Goal: Task Accomplishment & Management: Use online tool/utility

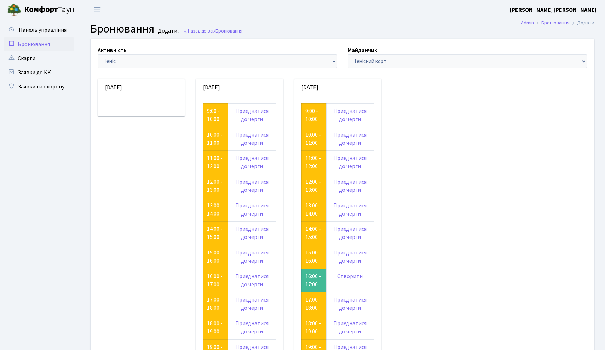
click at [357, 16] on header "Комфорт Таун Шалімов П. Мій обліковий запис Вийти" at bounding box center [302, 9] width 605 height 19
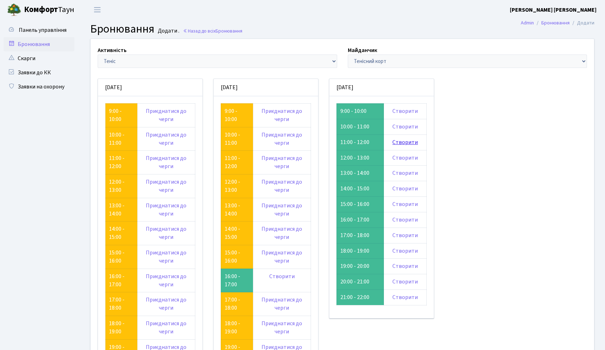
click at [406, 142] on link "Створити" at bounding box center [404, 142] width 25 height 8
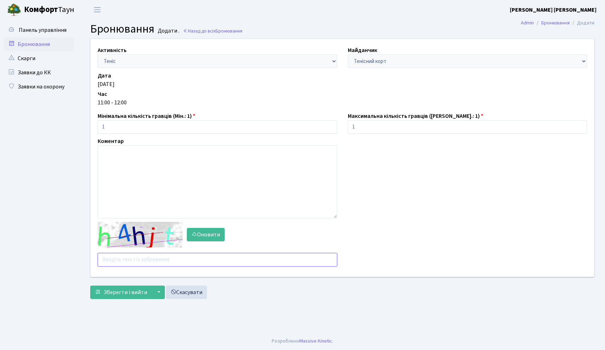
click at [143, 255] on input "text" at bounding box center [217, 259] width 239 height 13
type input "zzyue"
click at [118, 291] on span "Зберегти і вийти" at bounding box center [126, 292] width 44 height 8
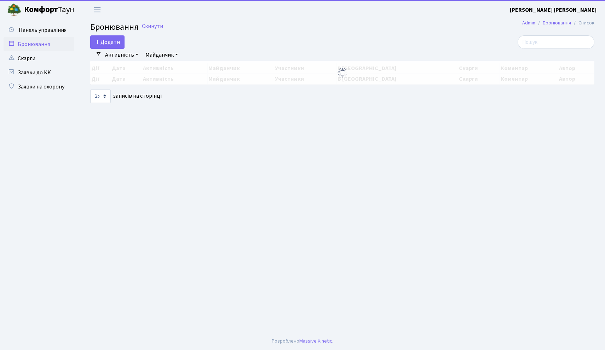
select select "25"
